Goal: Task Accomplishment & Management: Manage account settings

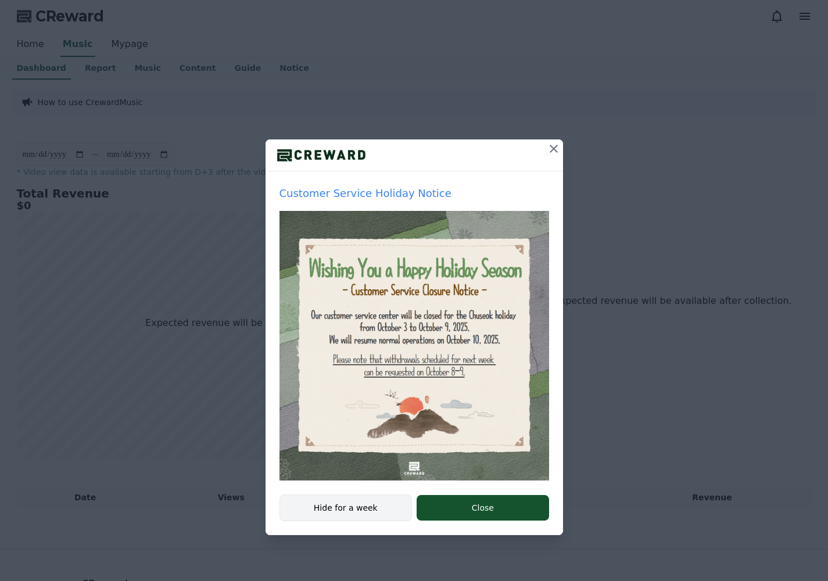
click at [362, 510] on button "Hide for a week" at bounding box center [345, 507] width 133 height 27
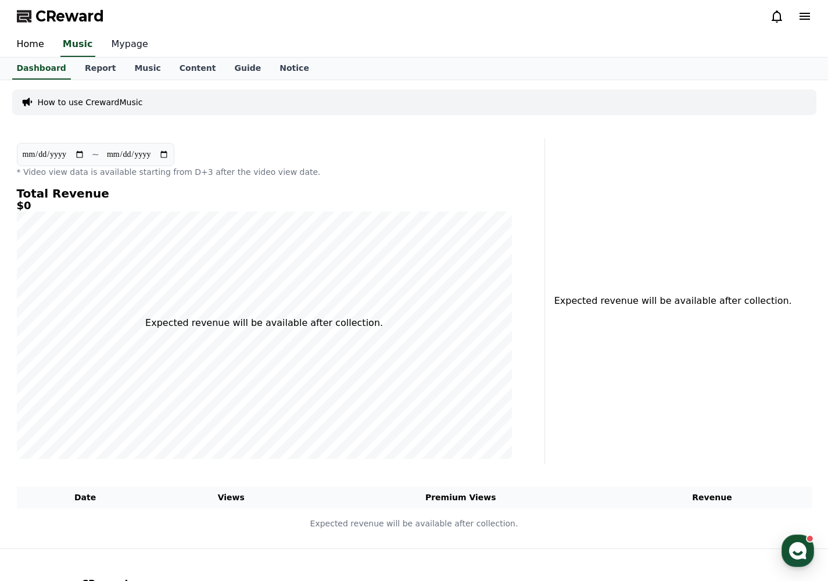
click at [131, 41] on link "Mypage" at bounding box center [129, 45] width 55 height 24
select select "**********"
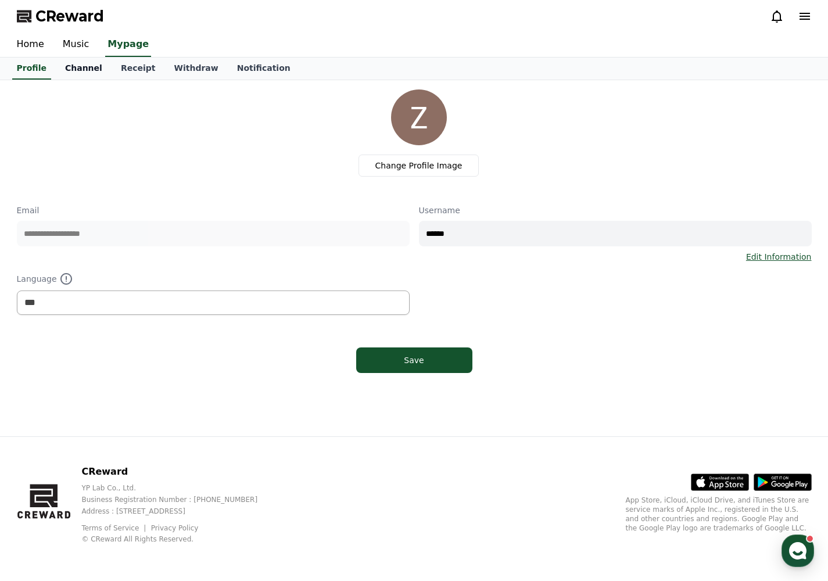
click at [74, 69] on link "Channel" at bounding box center [84, 69] width 56 height 22
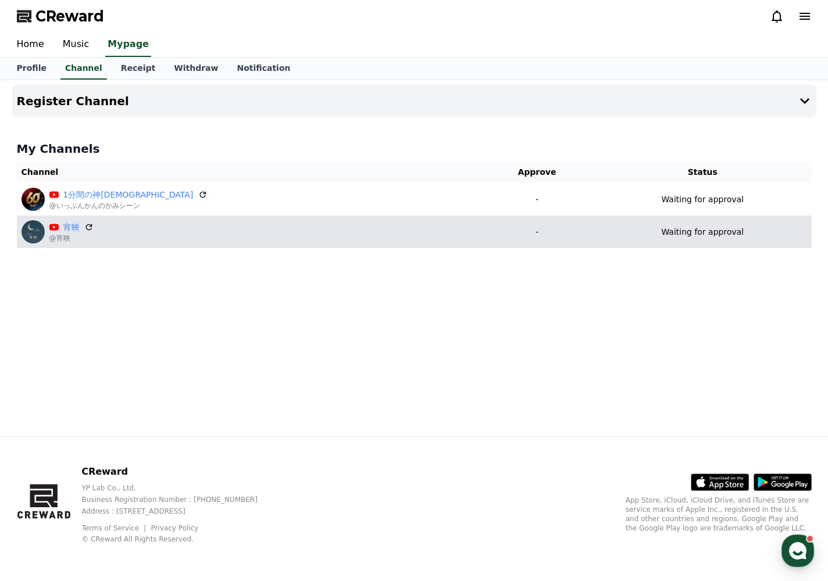
click at [738, 229] on div "Waiting for approval" at bounding box center [702, 232] width 209 height 12
click at [117, 229] on div "宵映 @宵映" at bounding box center [248, 231] width 454 height 23
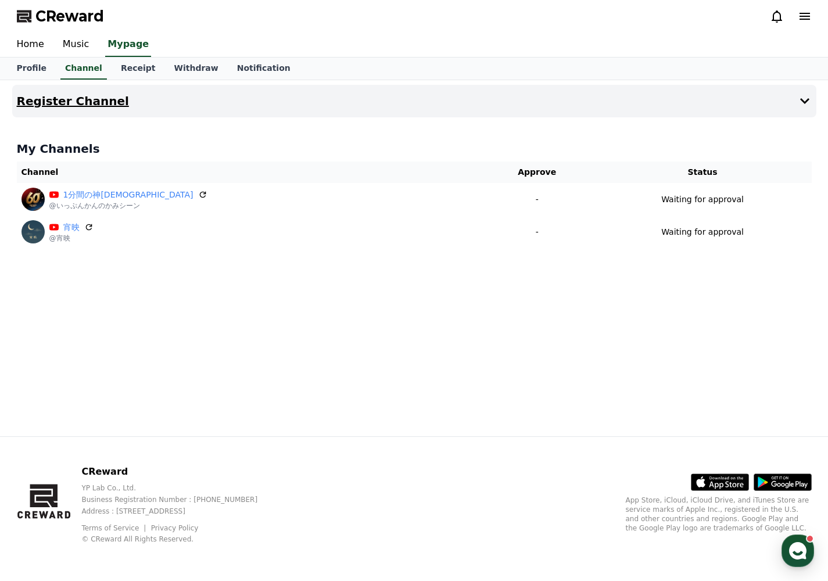
click at [810, 90] on button "Register Channel" at bounding box center [414, 101] width 804 height 33
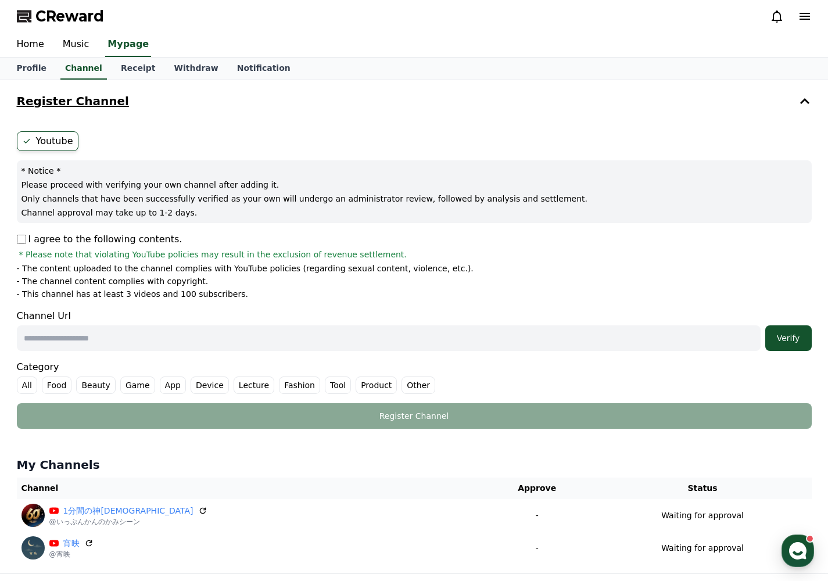
click at [807, 92] on button "Register Channel" at bounding box center [414, 101] width 804 height 33
